Goal: Information Seeking & Learning: Learn about a topic

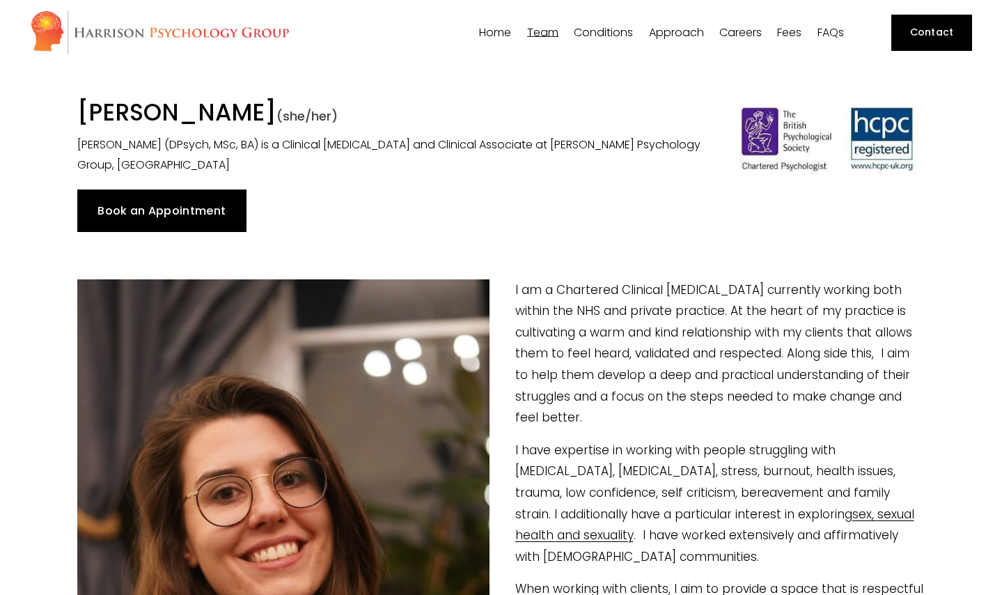
click at [198, 36] on img at bounding box center [160, 32] width 260 height 45
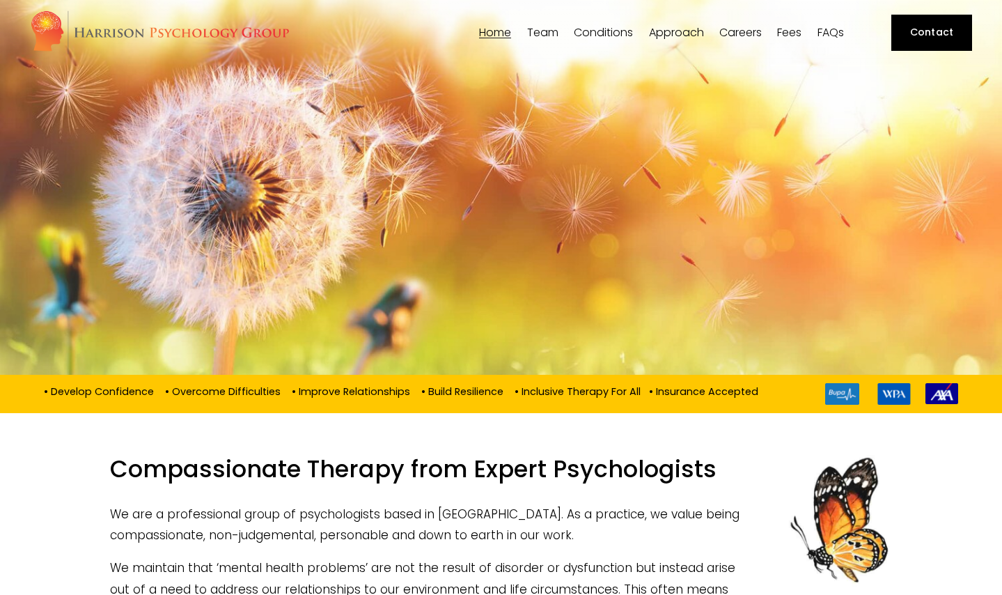
click at [609, 31] on span "Conditions" at bounding box center [603, 32] width 59 height 11
click at [0, 0] on span "Sex & Intimacy Issues" at bounding box center [0, 0] width 0 height 0
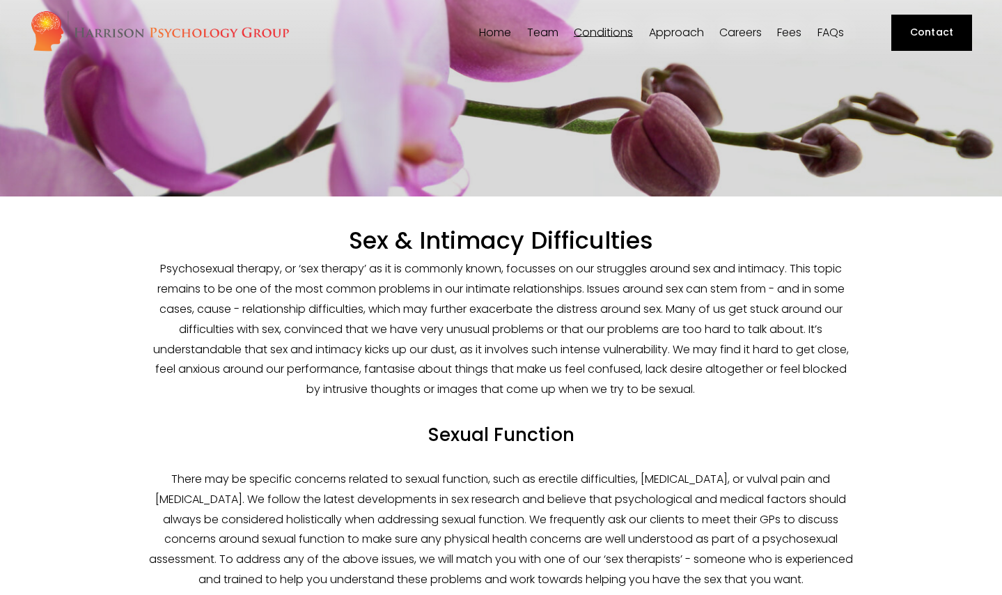
click at [0, 0] on span "Relationship Difficulties" at bounding box center [0, 0] width 0 height 0
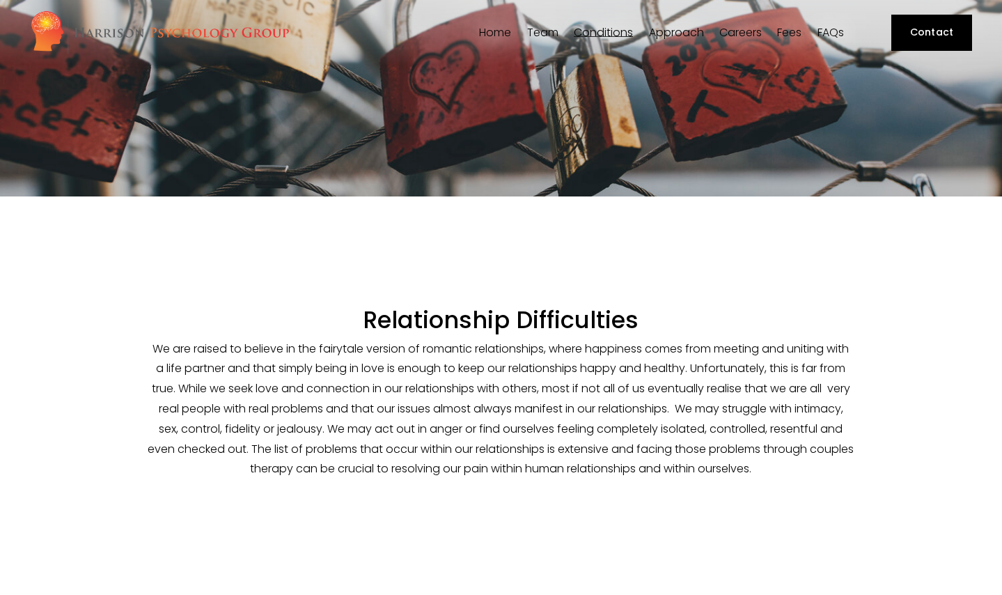
click at [0, 0] on span "Relationship Therapy" at bounding box center [0, 0] width 0 height 0
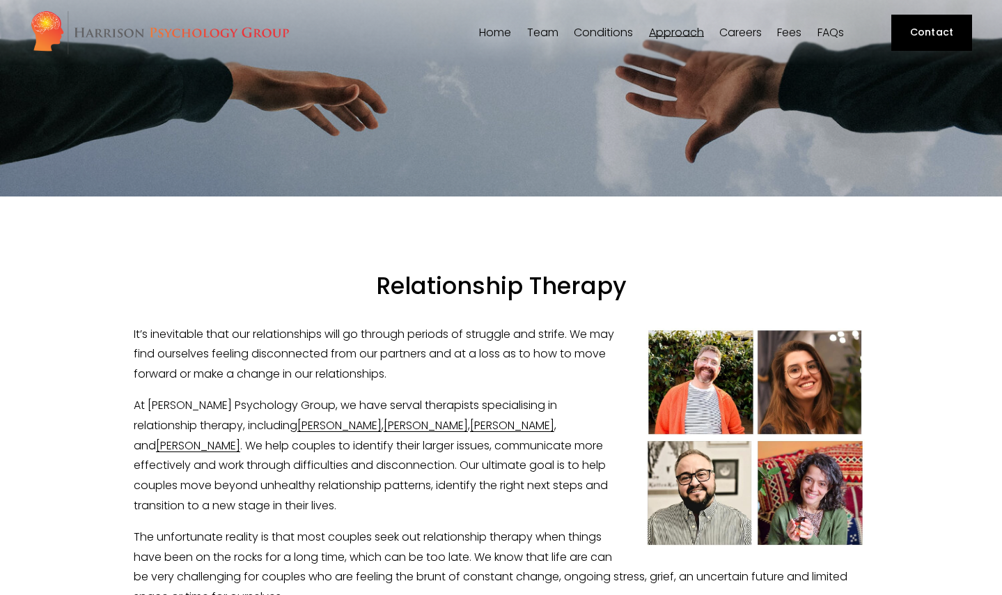
scroll to position [267, 0]
